Goal: Task Accomplishment & Management: Manage account settings

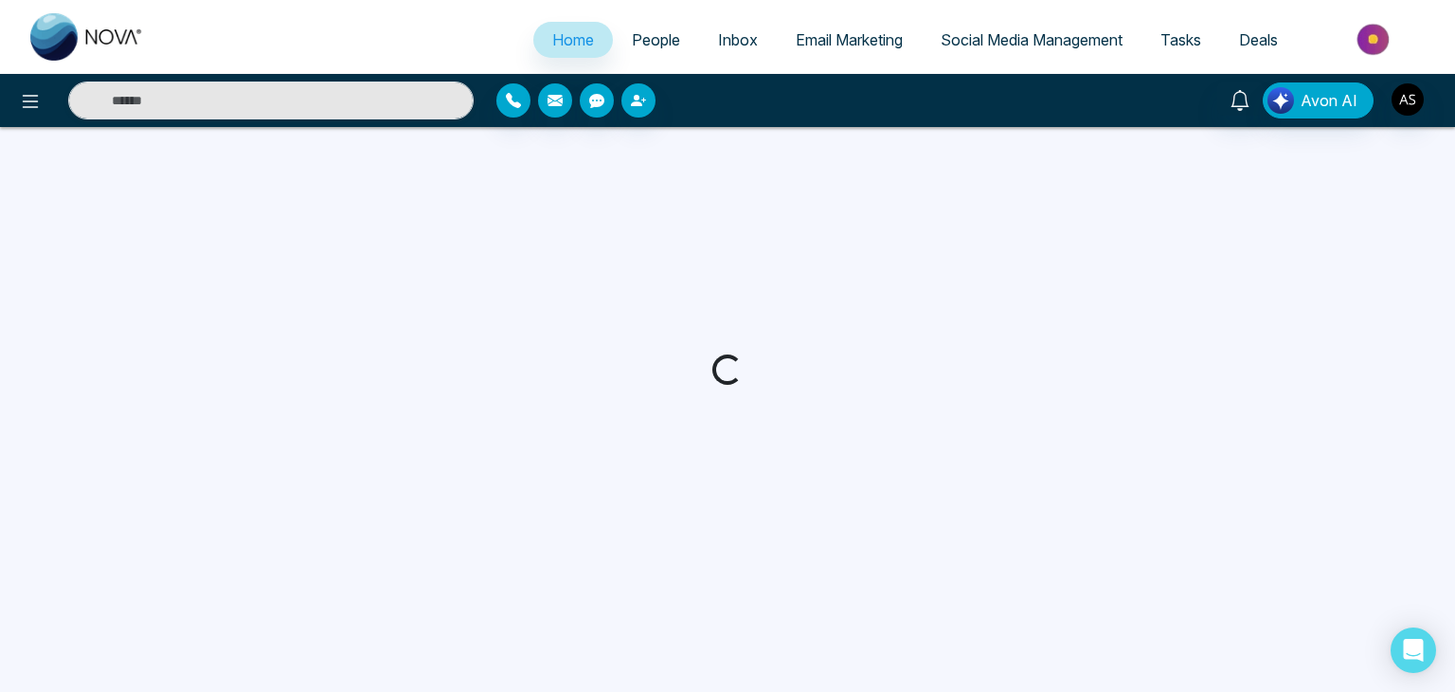
select select "*"
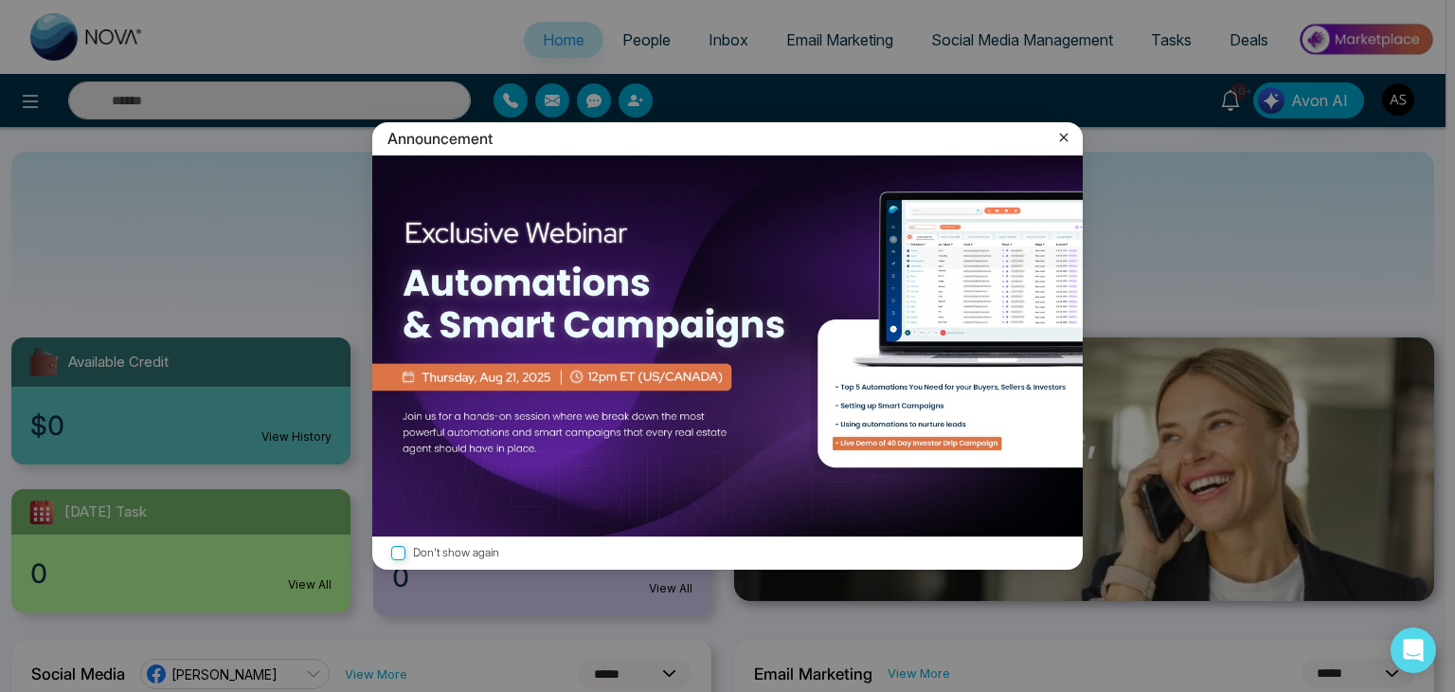
click at [1060, 136] on icon at bounding box center [1064, 137] width 19 height 19
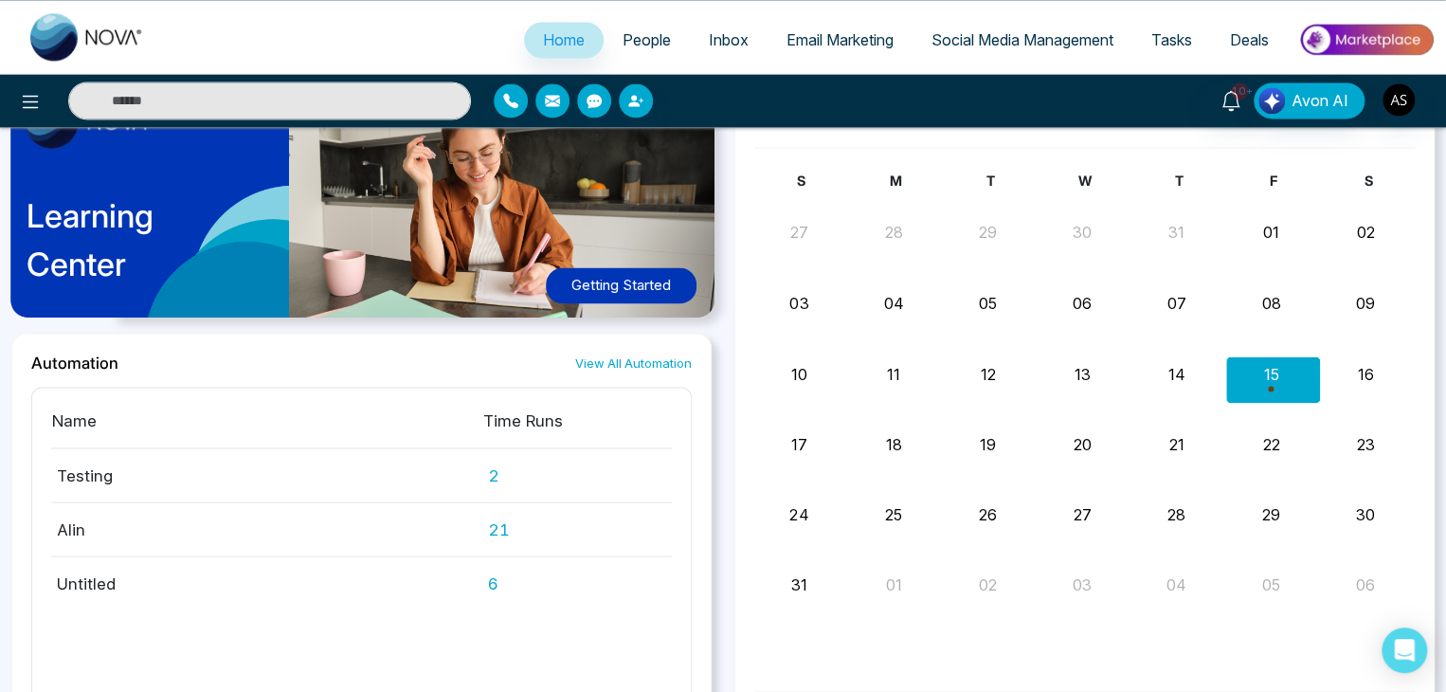
scroll to position [1472, 0]
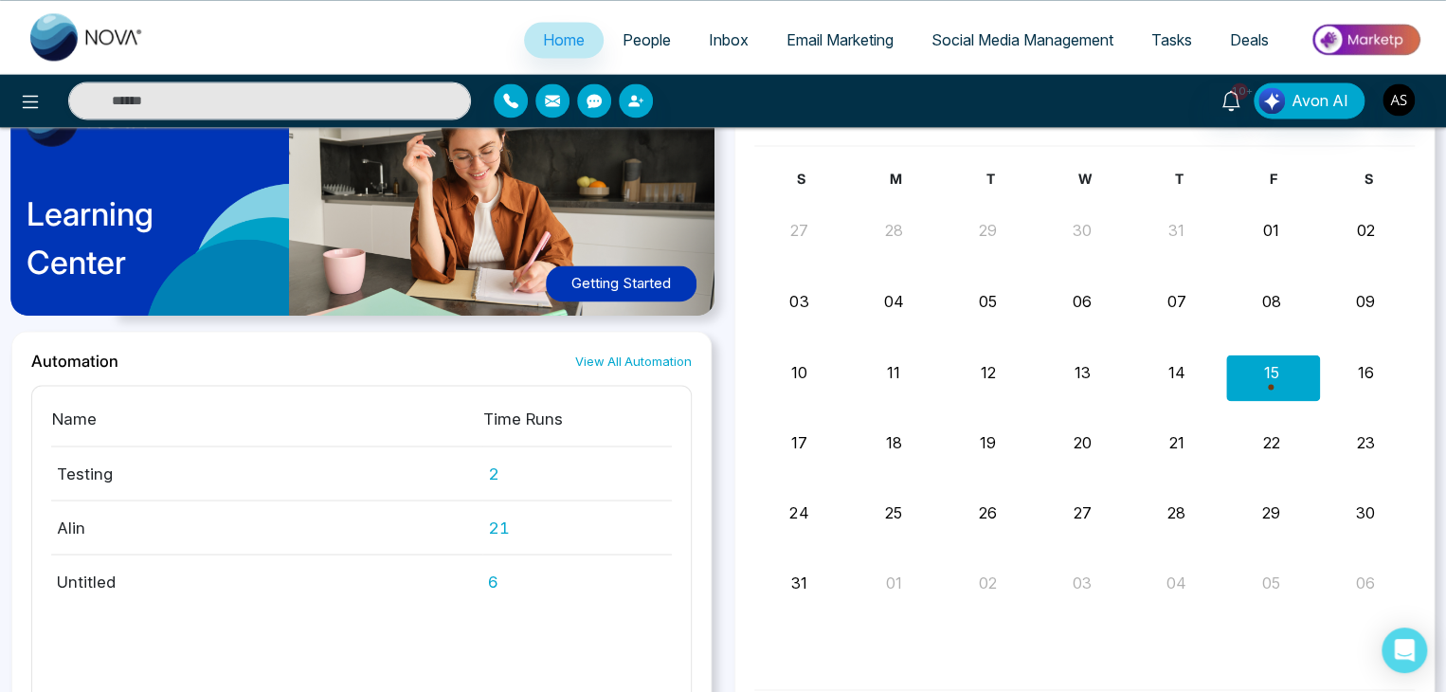
click at [615, 262] on div "Learning Center Getting Started" at bounding box center [361, 204] width 700 height 253
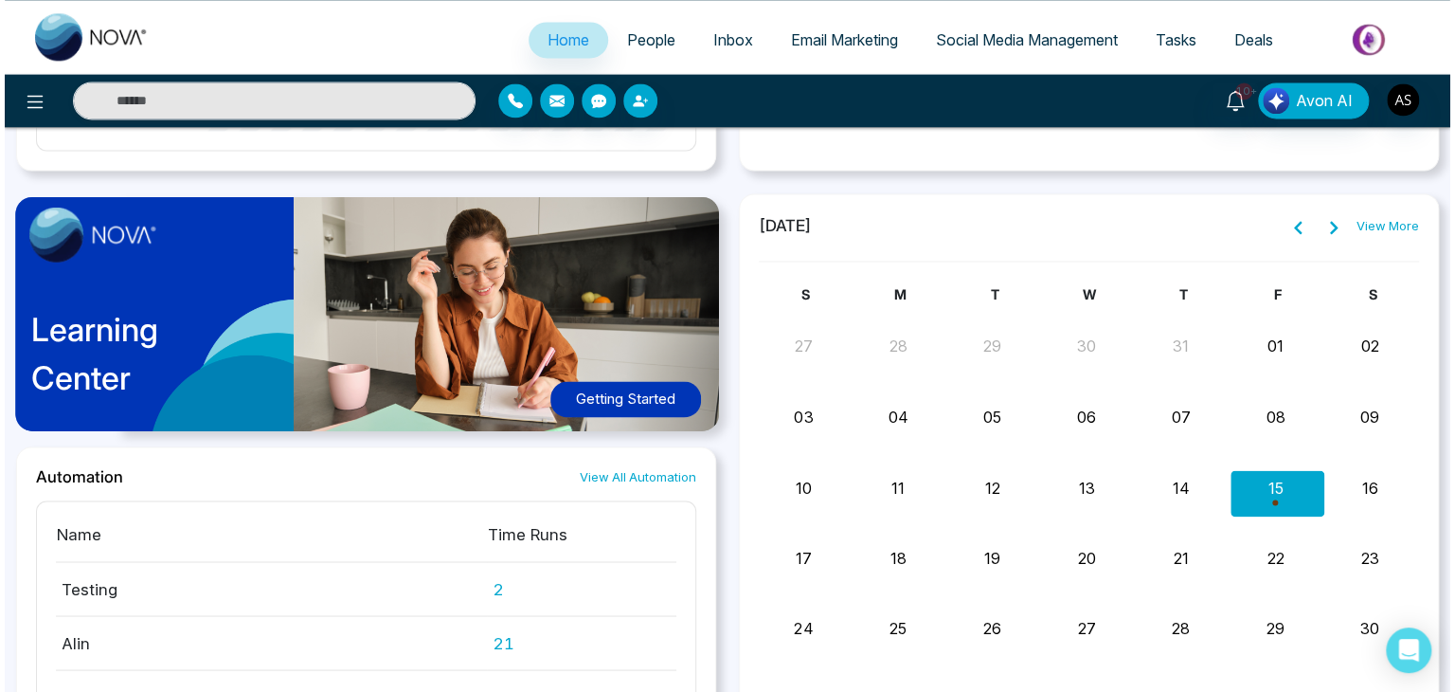
scroll to position [1355, 0]
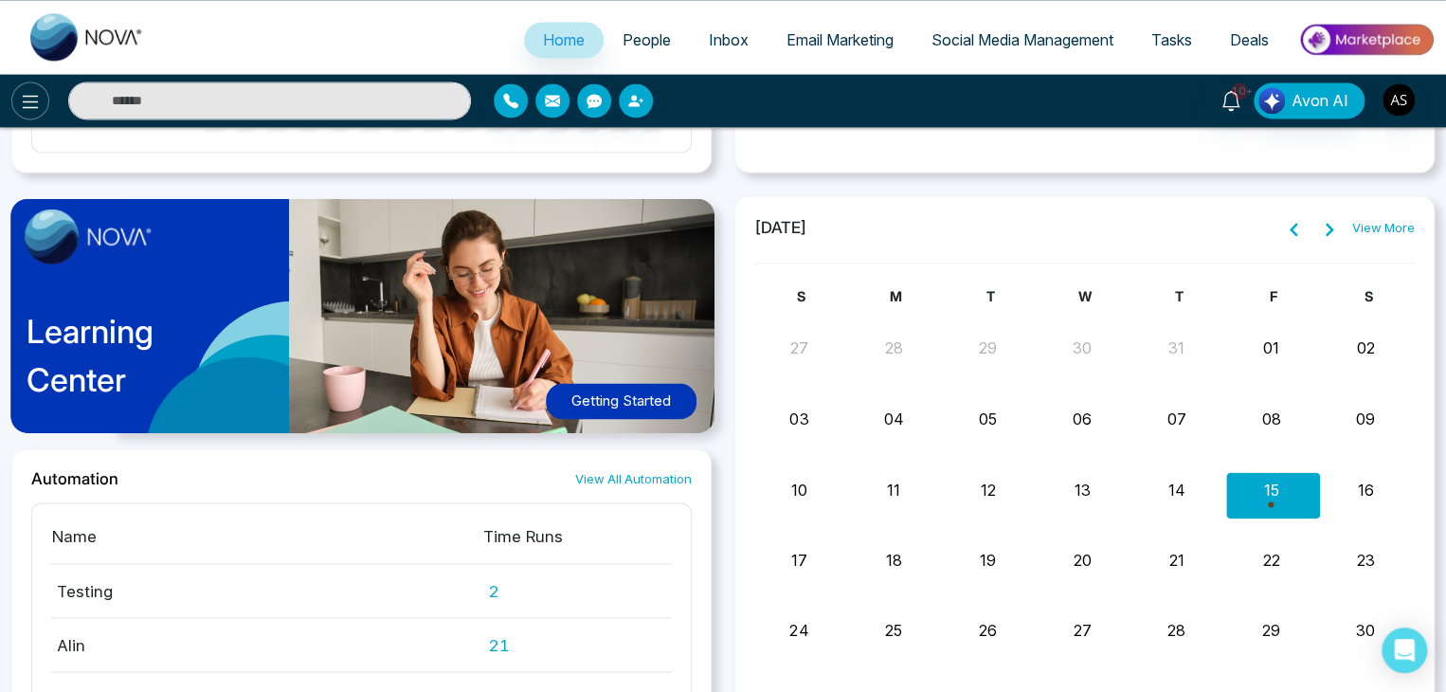
click at [42, 88] on button at bounding box center [30, 100] width 38 height 38
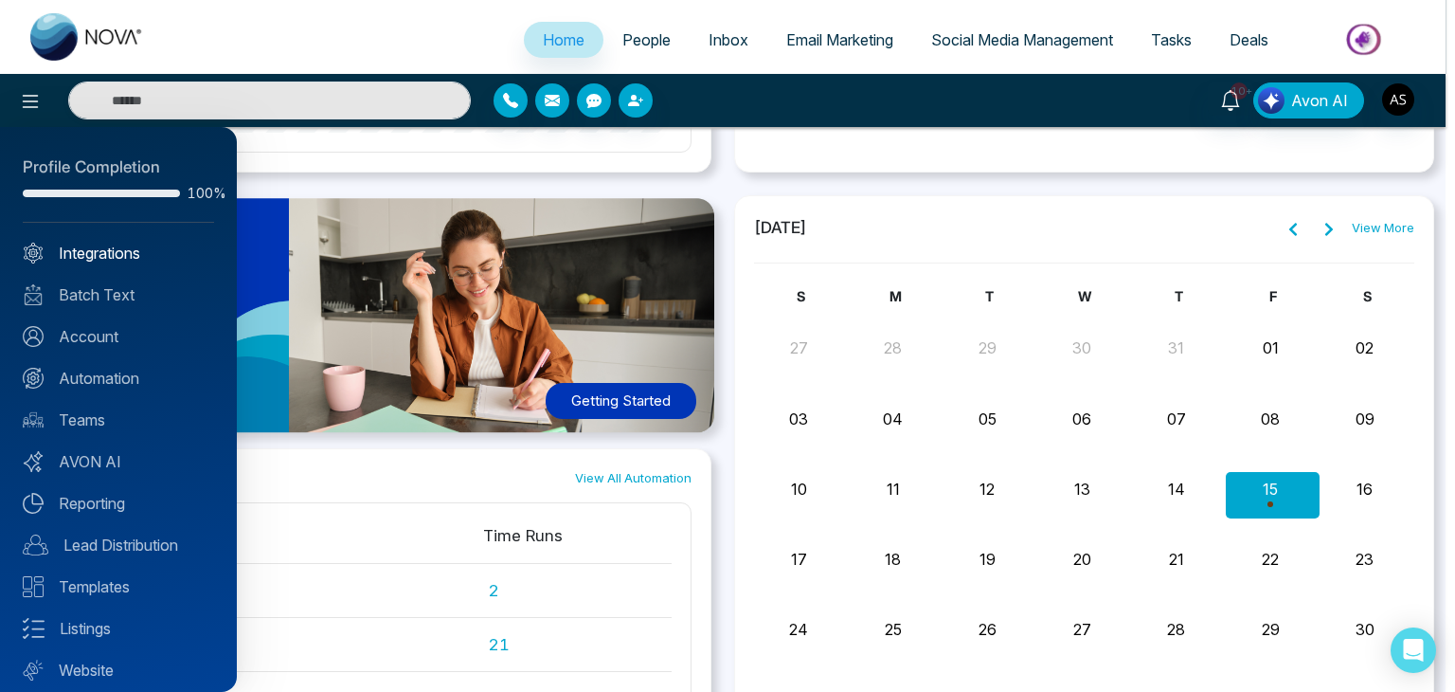
click at [136, 252] on link "Integrations" at bounding box center [118, 253] width 191 height 23
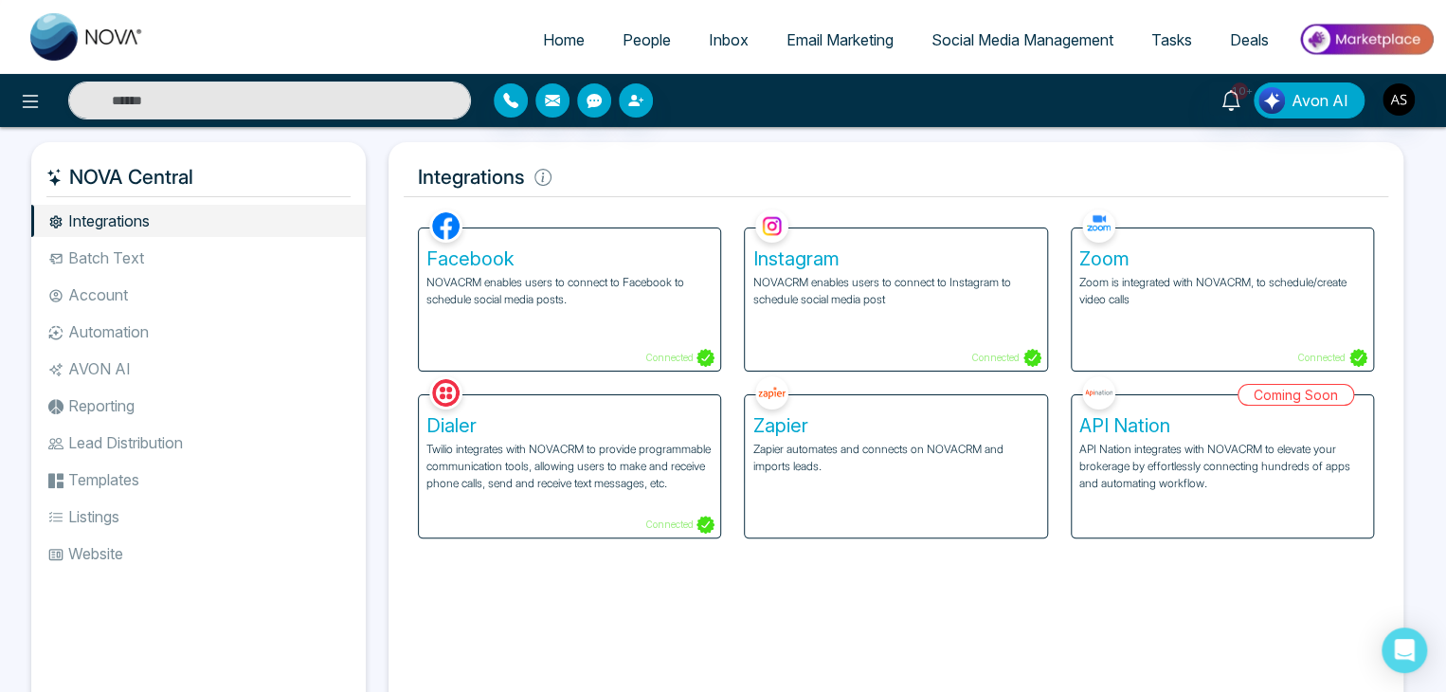
click at [1012, 326] on div "Instagram NOVACRM enables users to connect to Instagram to schedule social medi…" at bounding box center [895, 299] width 301 height 142
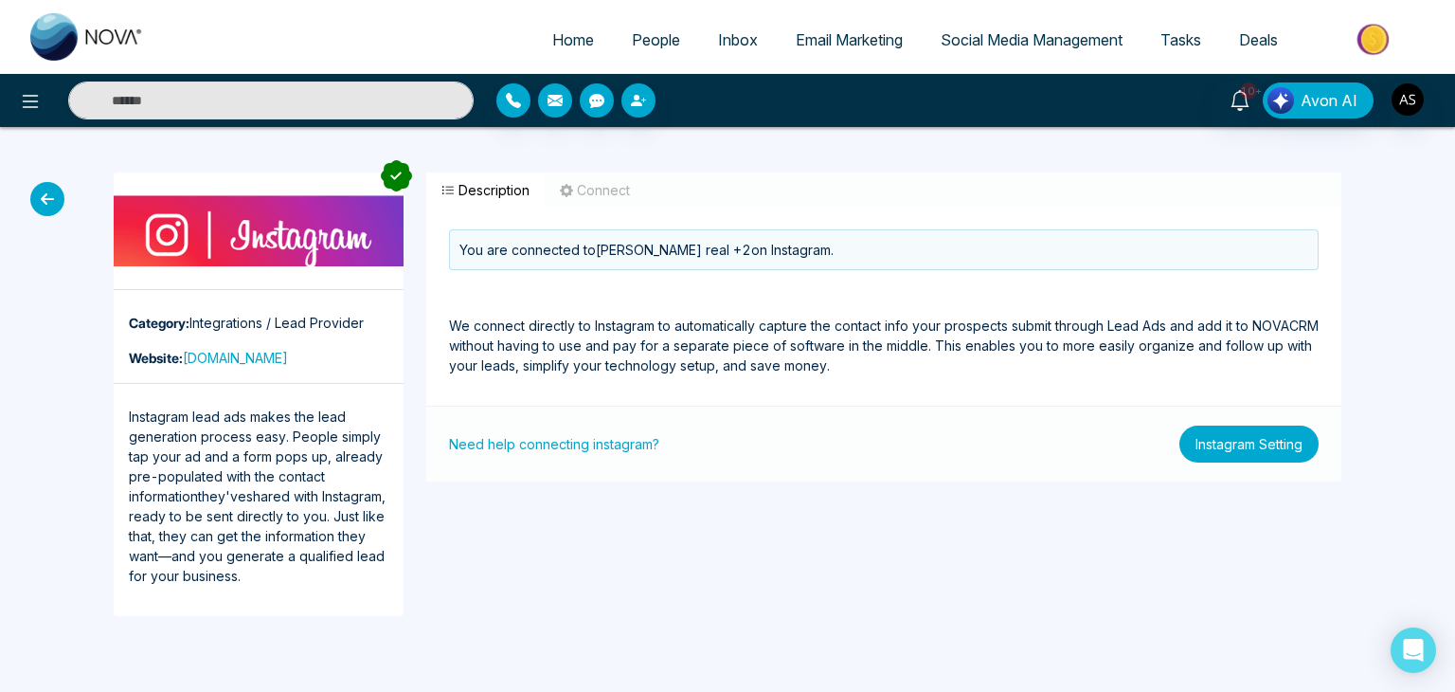
click at [1287, 443] on button "Instagram Setting" at bounding box center [1249, 443] width 139 height 37
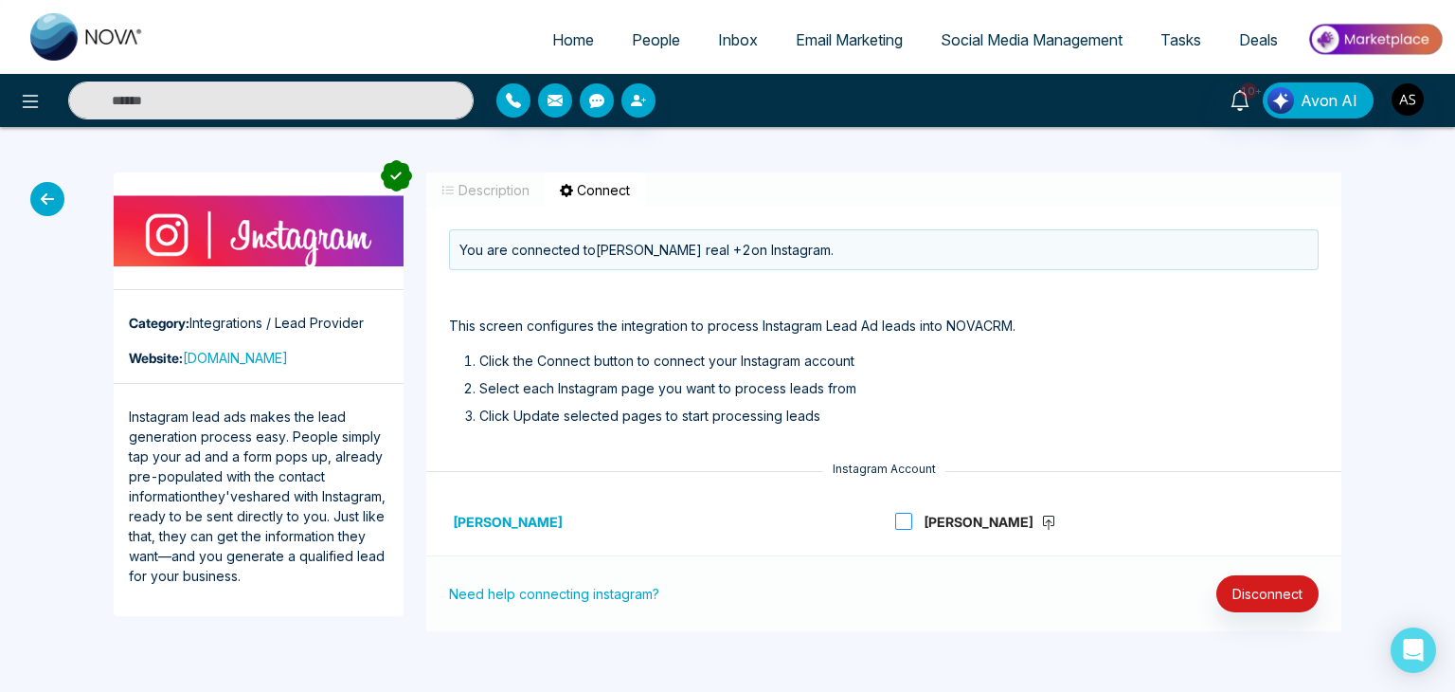
click at [906, 510] on label "John Smith" at bounding box center [979, 521] width 169 height 23
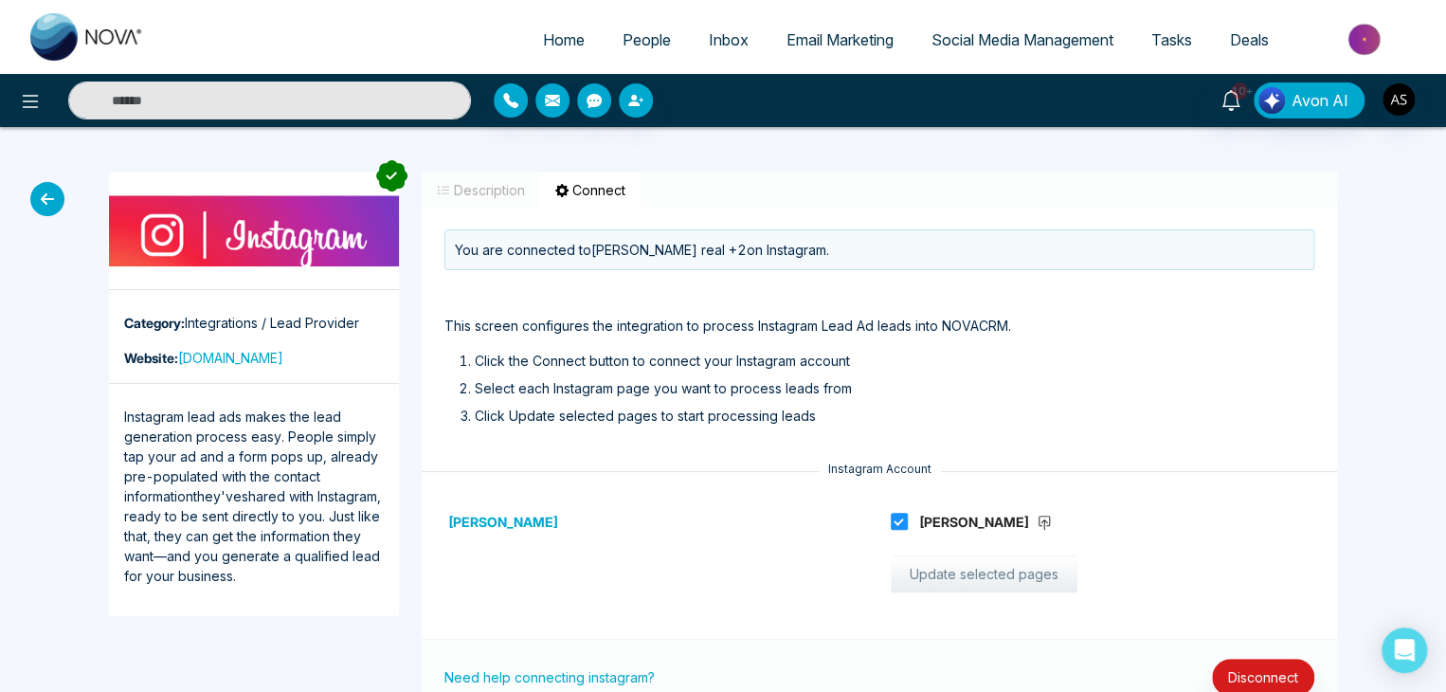
click at [951, 581] on button "Update selected pages" at bounding box center [984, 574] width 187 height 38
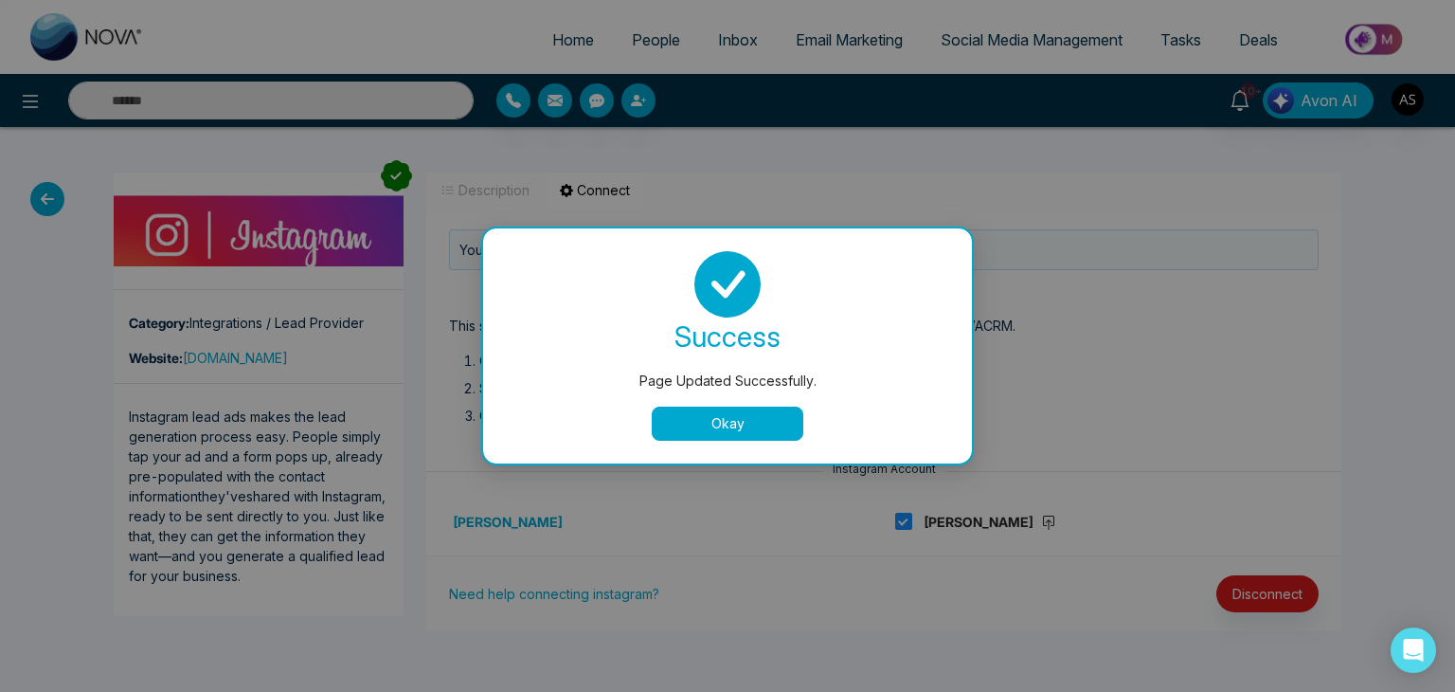
click at [745, 425] on button "Okay" at bounding box center [728, 423] width 152 height 34
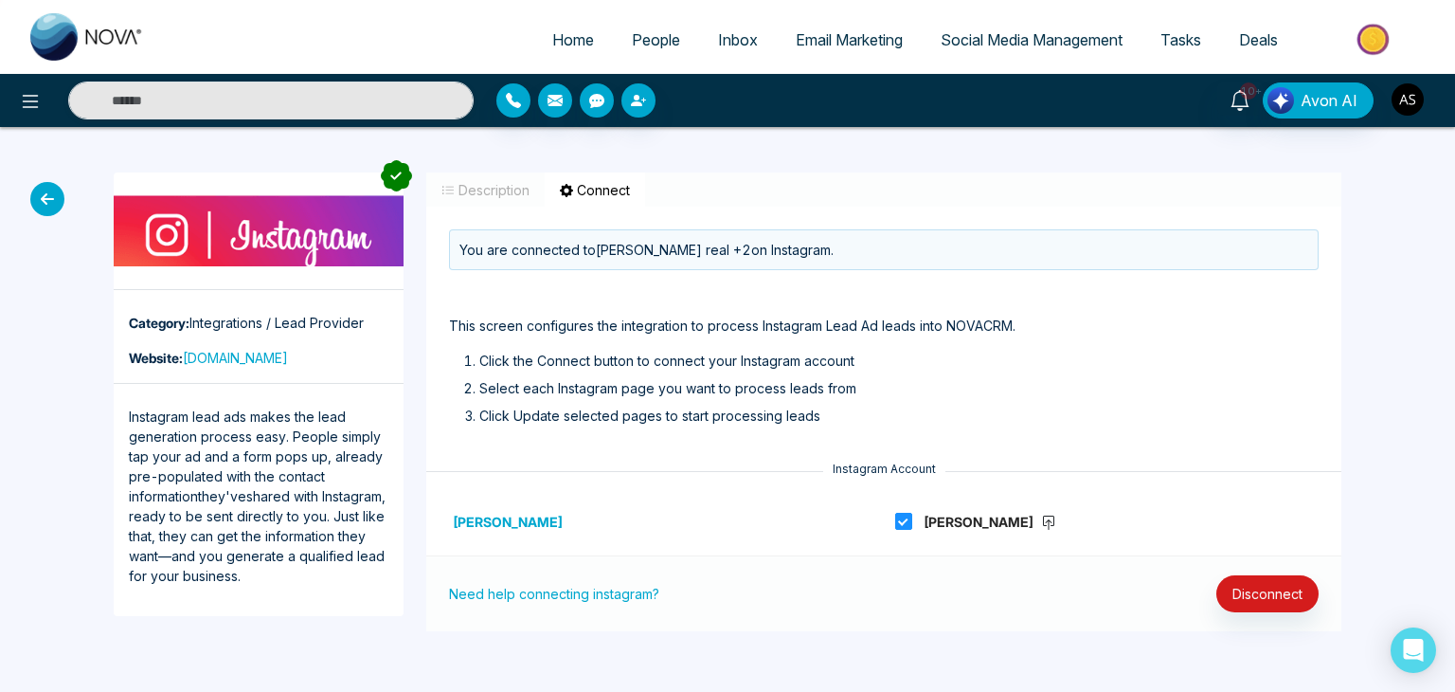
click at [1406, 110] on img "button" at bounding box center [1408, 99] width 32 height 32
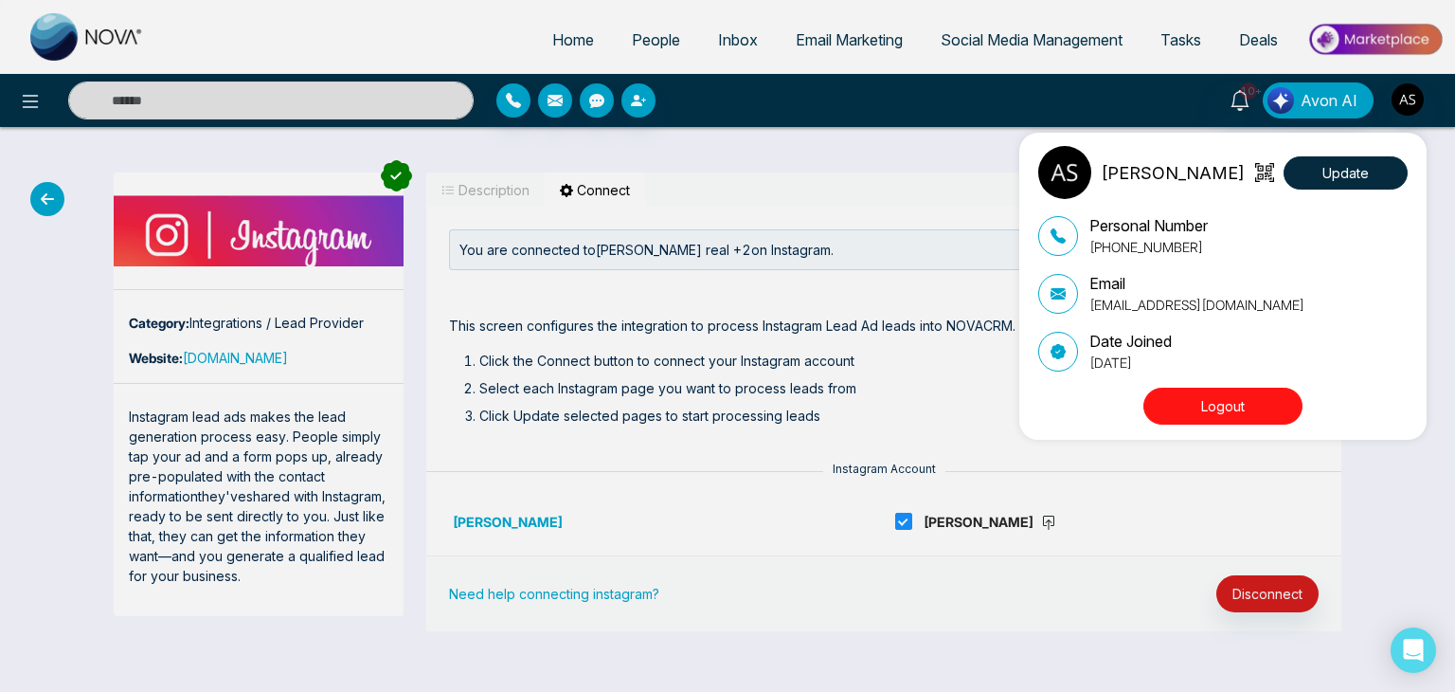
click at [1372, 467] on div "Alin Shah Update Personal Number +14376616013 Email alin@mmnovatech.com Date Jo…" at bounding box center [727, 346] width 1455 height 692
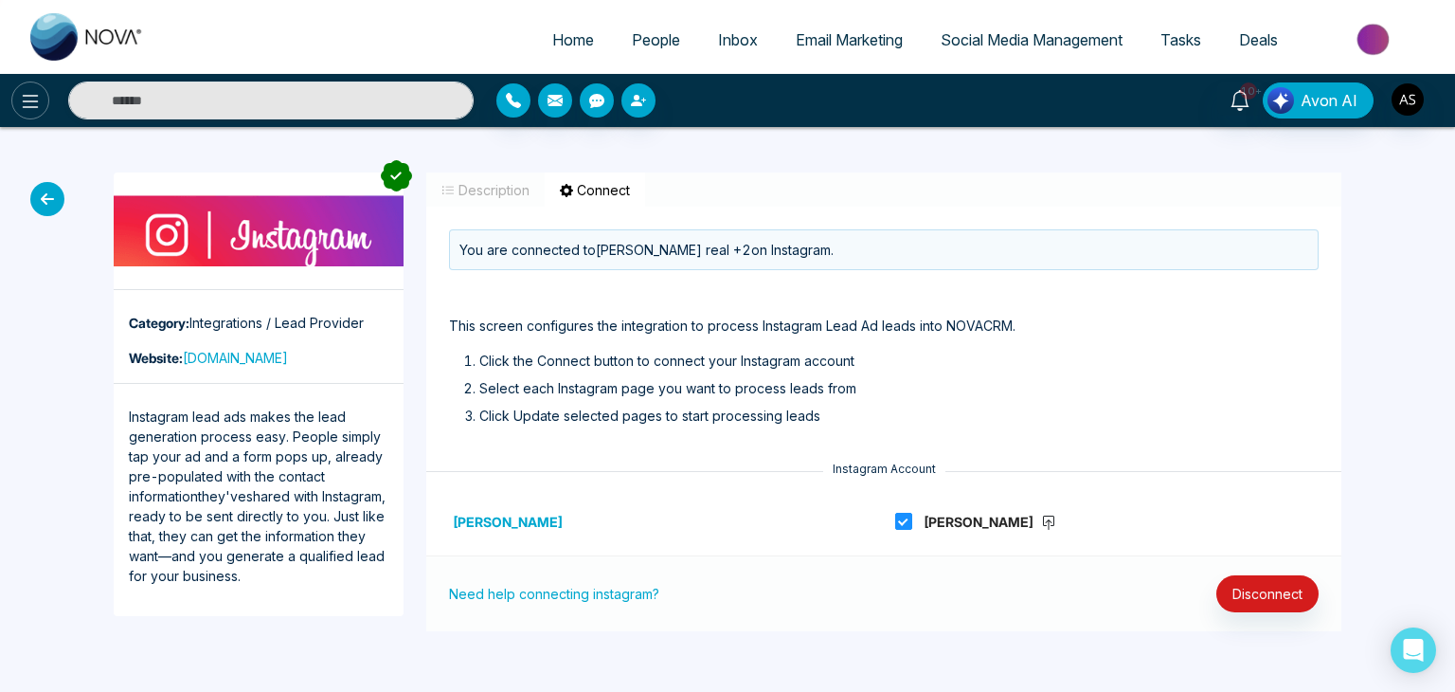
click at [27, 90] on icon at bounding box center [30, 101] width 23 height 23
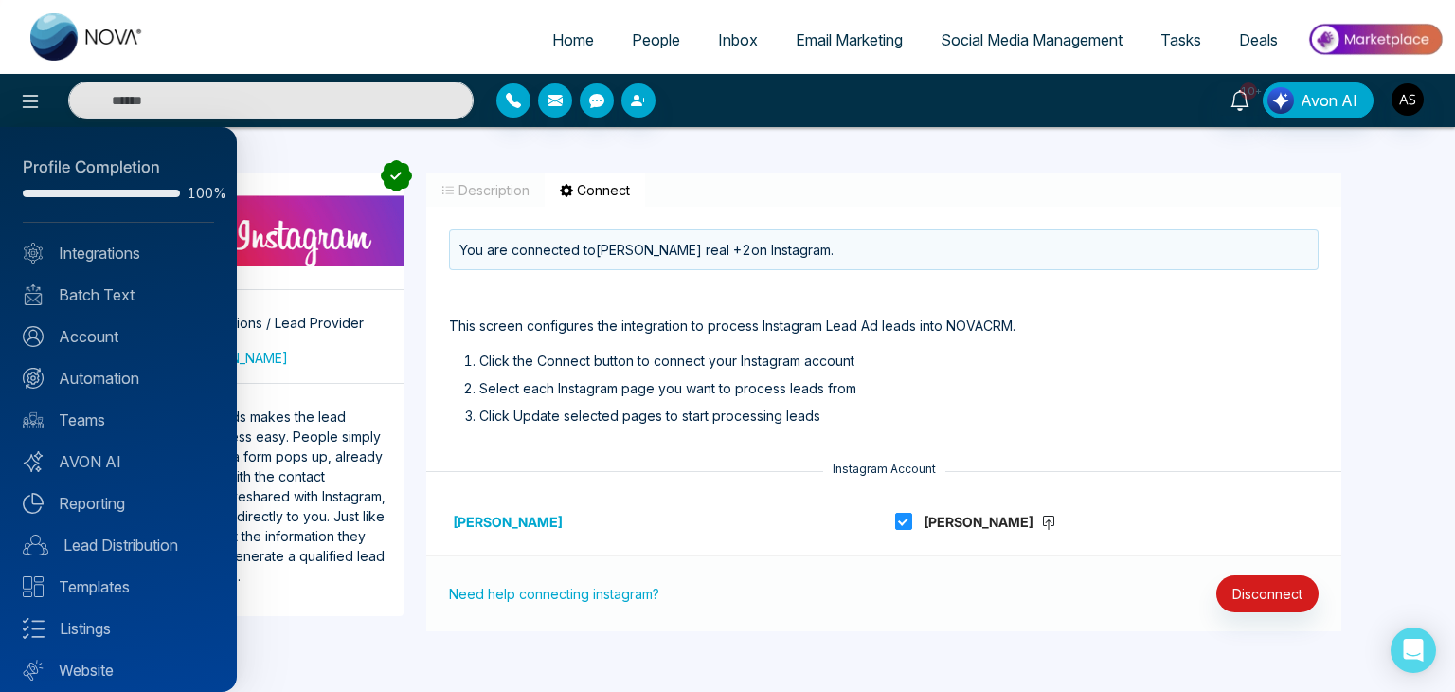
click at [556, 25] on div at bounding box center [727, 346] width 1455 height 692
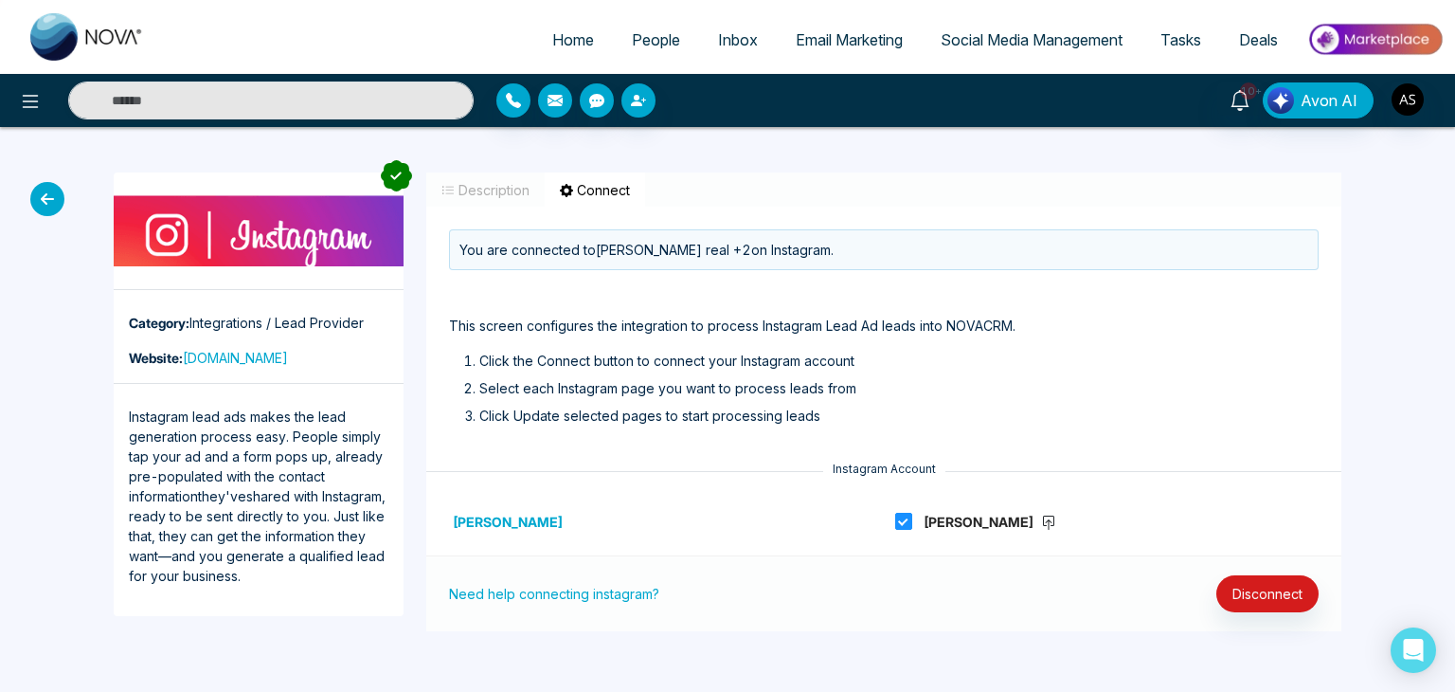
click at [566, 40] on span "Home" at bounding box center [573, 39] width 42 height 19
select select "*"
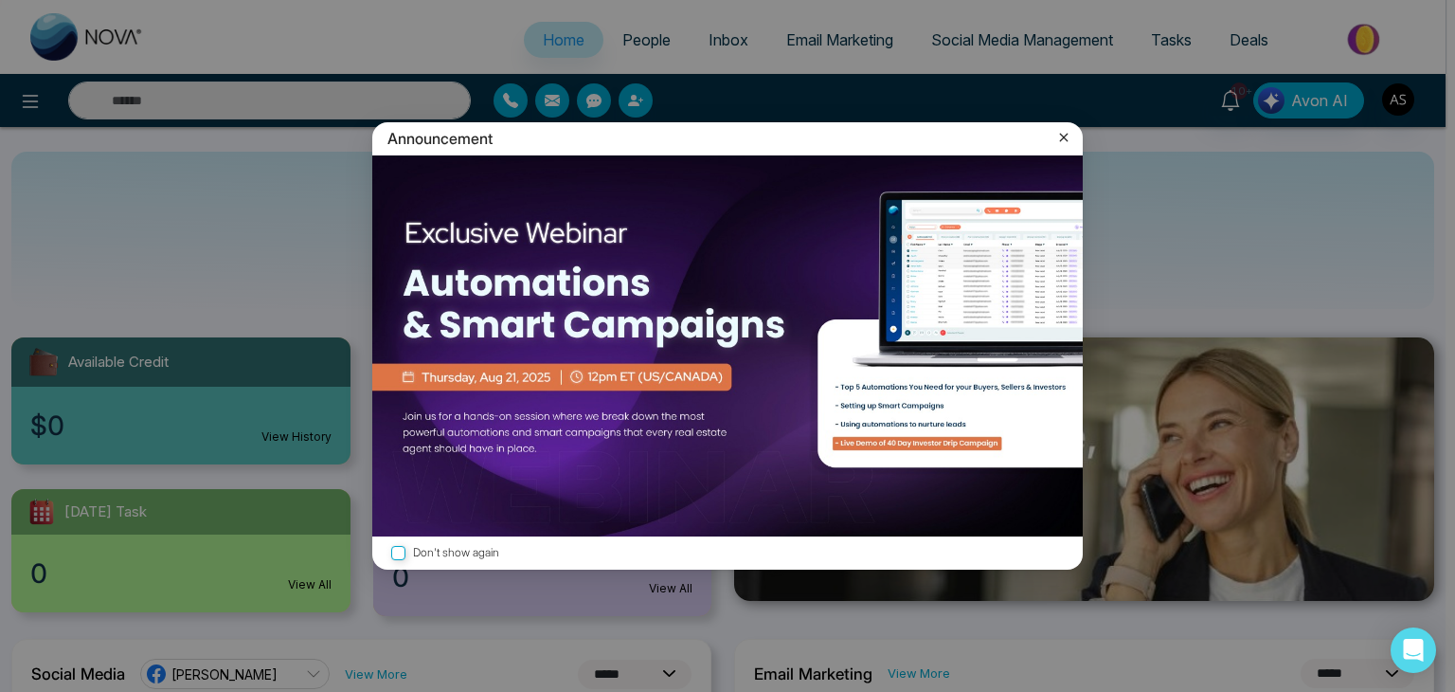
click at [1060, 137] on icon at bounding box center [1064, 137] width 19 height 19
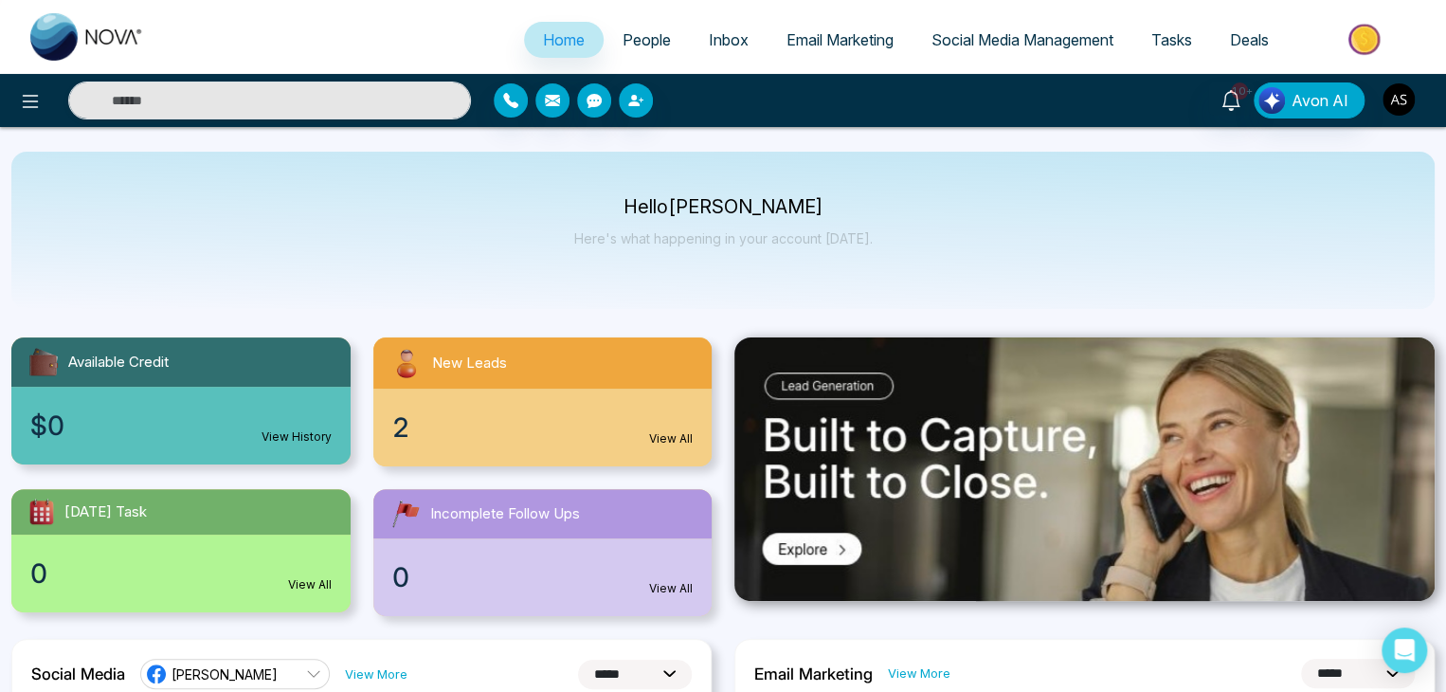
click at [1397, 99] on img "button" at bounding box center [1398, 99] width 32 height 32
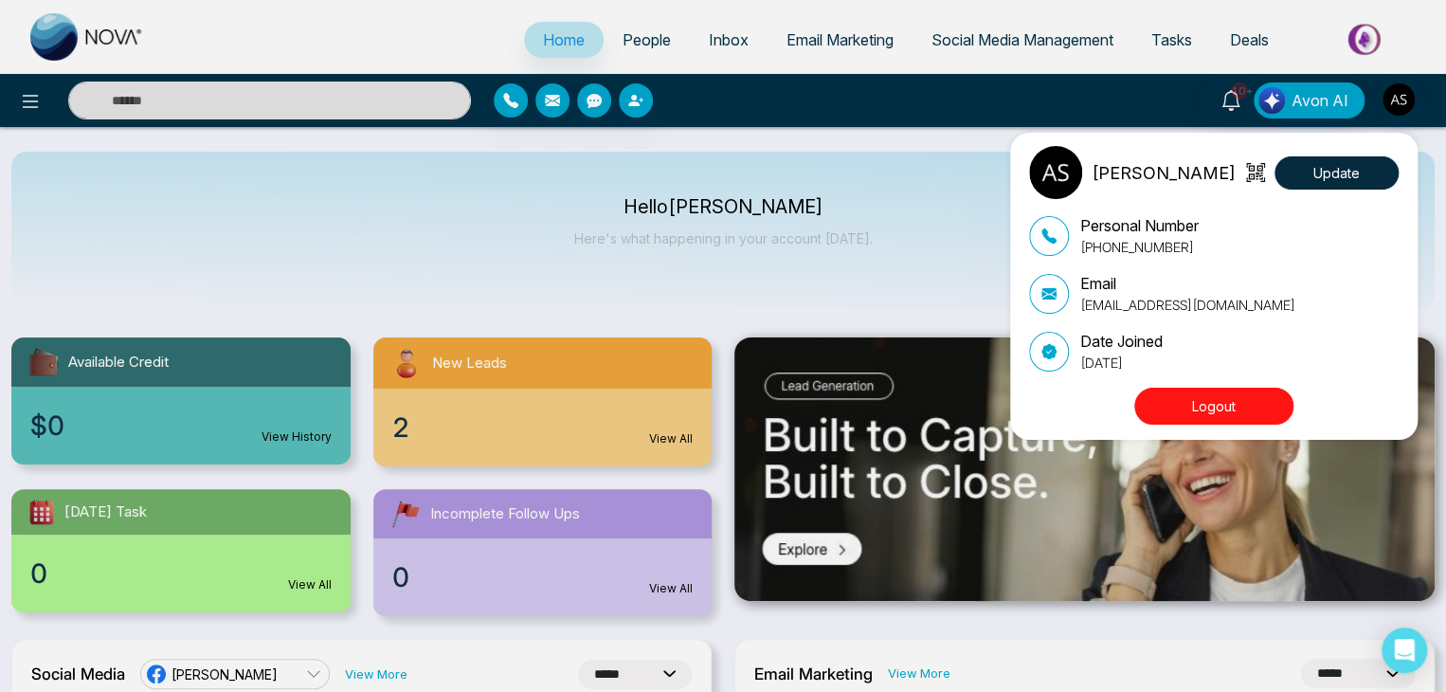
click at [1227, 394] on button "Logout" at bounding box center [1213, 406] width 159 height 37
